Goal: Task Accomplishment & Management: Use online tool/utility

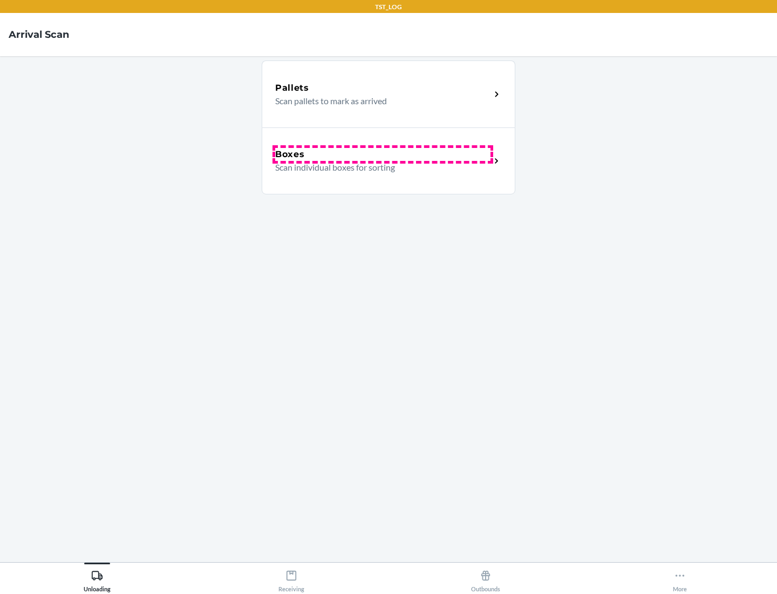
click at [383, 154] on div "Boxes" at bounding box center [382, 154] width 215 height 13
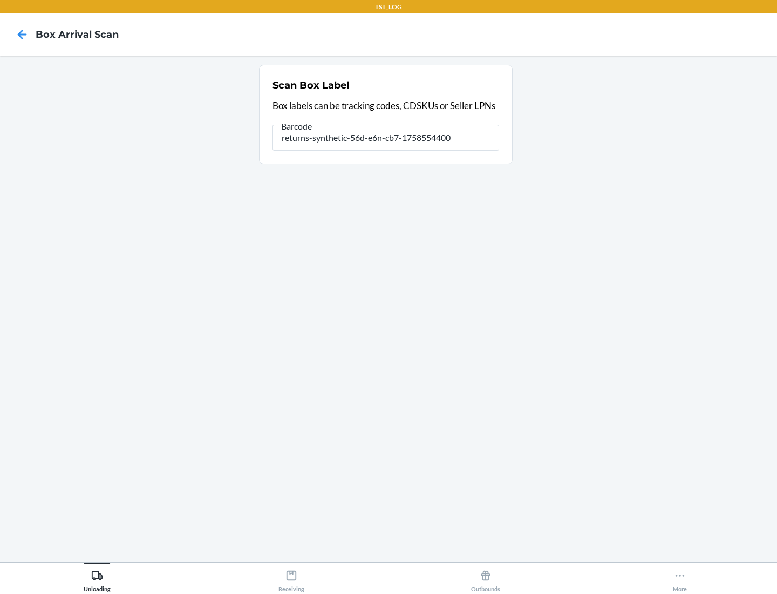
type input "returns-synthetic-56d-e6n-cb7-1758554400"
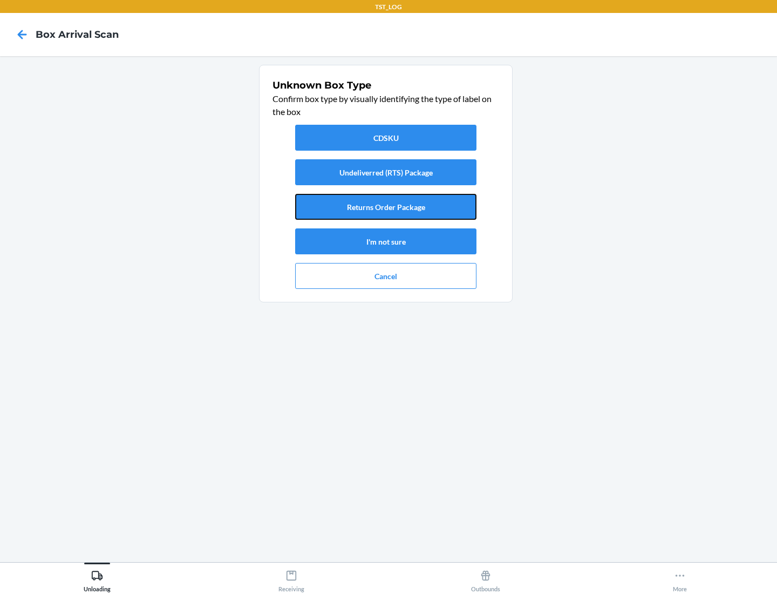
click at [386, 207] on button "Returns Order Package" at bounding box center [385, 207] width 181 height 26
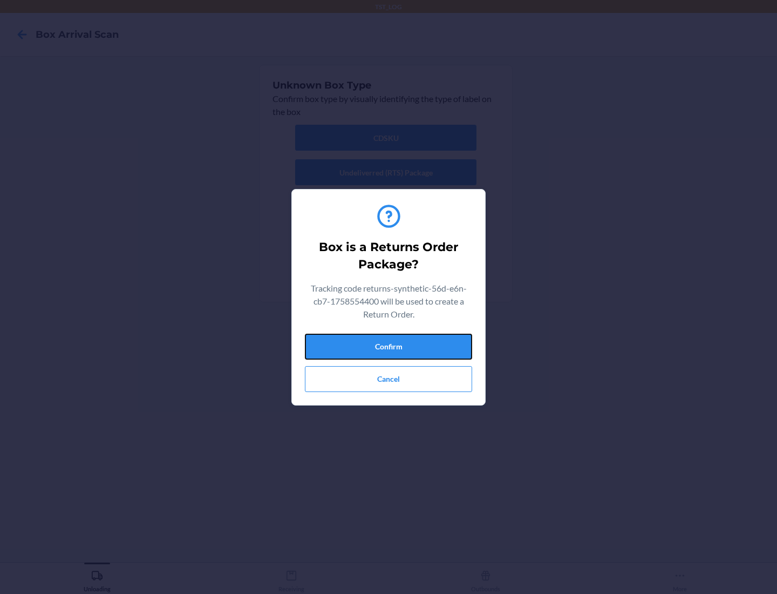
click at [389, 346] on button "Confirm" at bounding box center [388, 347] width 167 height 26
